Goal: Task Accomplishment & Management: Use online tool/utility

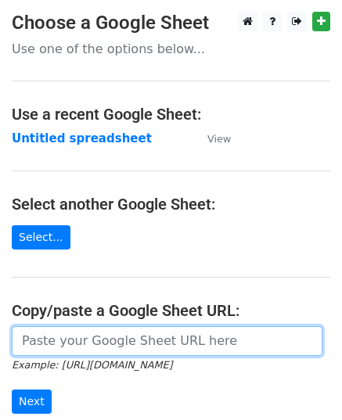
click at [74, 337] on input "url" at bounding box center [167, 341] width 310 height 30
paste input "[URL][DOMAIN_NAME]"
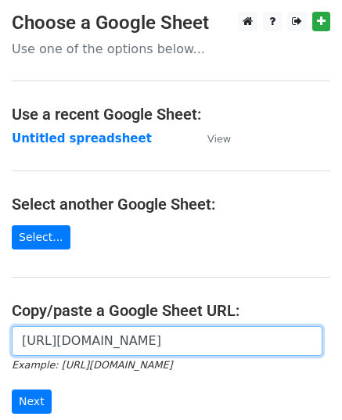
scroll to position [0, 350]
type input "[URL][DOMAIN_NAME]"
click at [12, 389] on input "Next" at bounding box center [32, 401] width 40 height 24
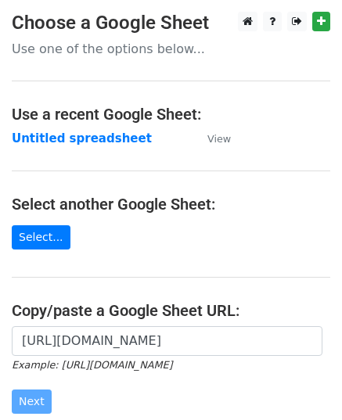
scroll to position [0, 0]
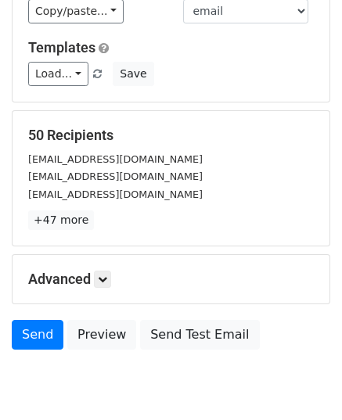
scroll to position [185, 0]
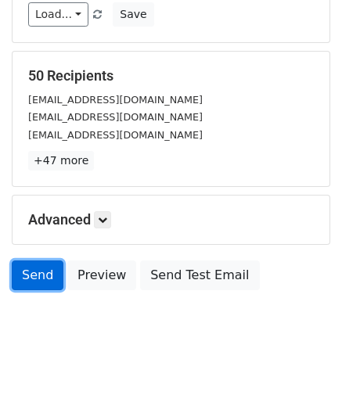
click at [23, 280] on link "Send" at bounding box center [38, 275] width 52 height 30
click at [16, 281] on link "Send" at bounding box center [38, 275] width 52 height 30
